Goal: Find specific page/section: Find specific page/section

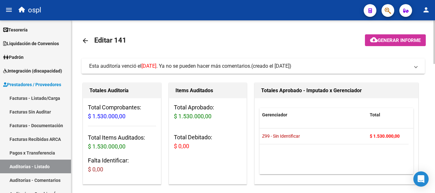
scroll to position [0, 297]
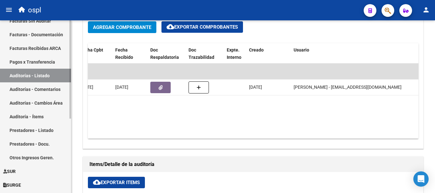
click at [40, 76] on link "Auditorías - Listado" at bounding box center [35, 76] width 71 height 14
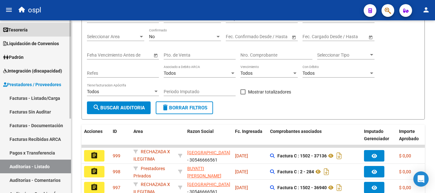
click at [24, 33] on link "Tesorería" at bounding box center [35, 30] width 71 height 14
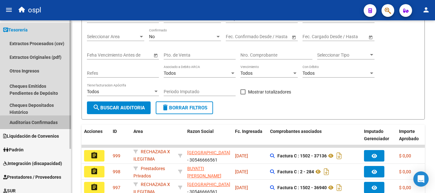
click at [51, 124] on link "Auditorías Confirmadas" at bounding box center [35, 122] width 71 height 14
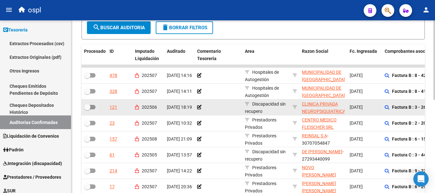
scroll to position [127, 0]
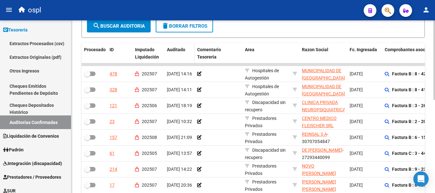
click at [184, 51] on span "Auditado" at bounding box center [176, 49] width 18 height 5
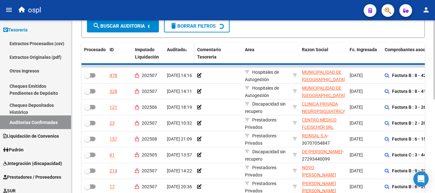
scroll to position [128, 0]
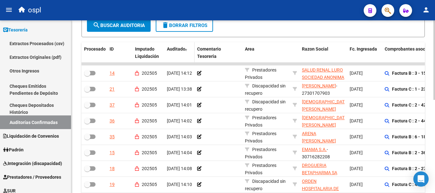
click at [179, 49] on span "Auditado" at bounding box center [176, 48] width 18 height 5
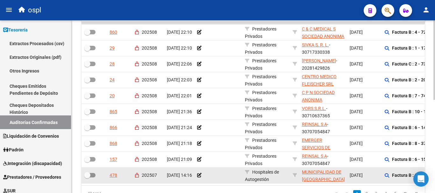
scroll to position [96, 0]
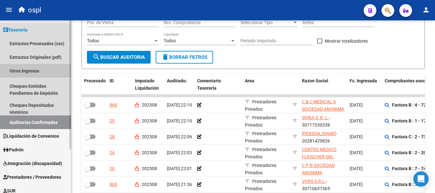
click at [31, 72] on link "Otros Ingresos" at bounding box center [35, 71] width 71 height 14
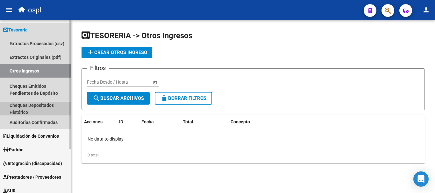
click at [49, 106] on link "Cheques Depositados Histórico" at bounding box center [35, 109] width 71 height 14
